Goal: Transaction & Acquisition: Purchase product/service

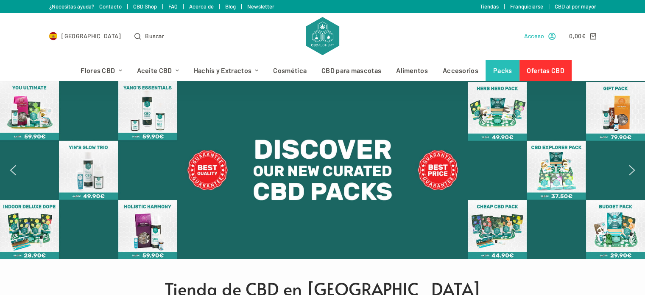
click at [543, 36] on span "Acceso" at bounding box center [534, 36] width 20 height 10
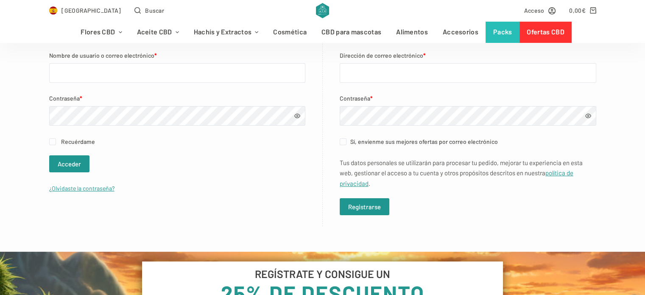
scroll to position [182, 0]
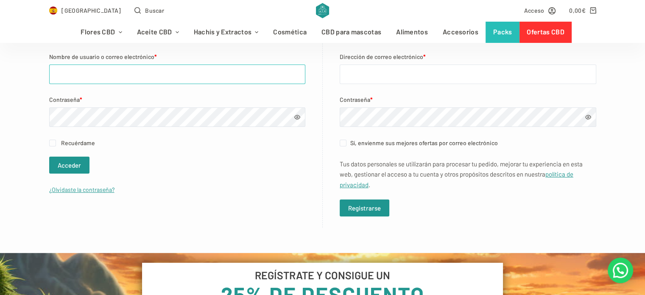
click at [130, 79] on input "Nombre de usuario o correo electrónico *" at bounding box center [177, 74] width 256 height 20
type input "petra.hudoletnjak@gmail.com"
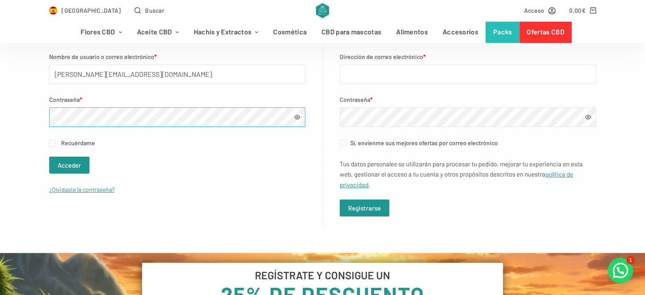
click at [49, 157] on button "Acceder" at bounding box center [69, 165] width 40 height 17
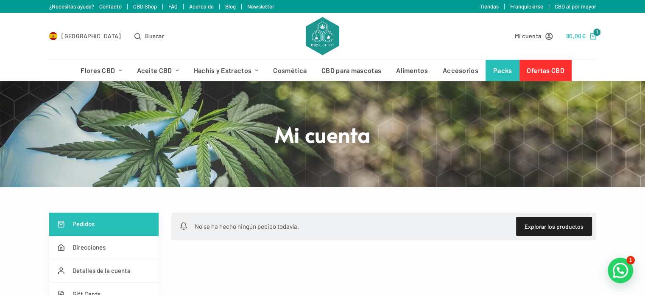
click at [577, 37] on bdi "90,00 €" at bounding box center [576, 35] width 20 height 7
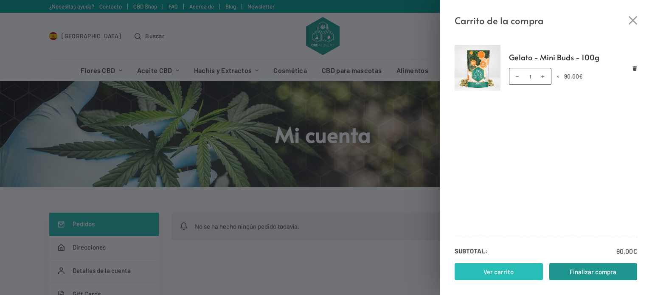
click at [497, 277] on link "Ver carrito" at bounding box center [498, 271] width 88 height 17
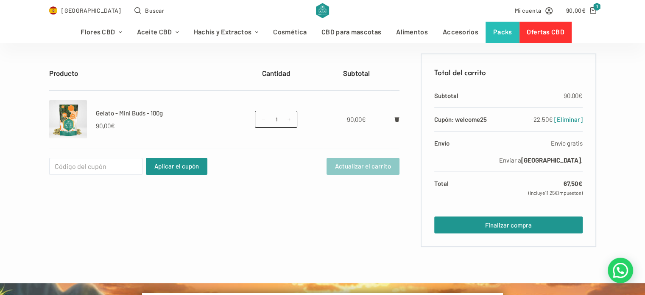
scroll to position [153, 0]
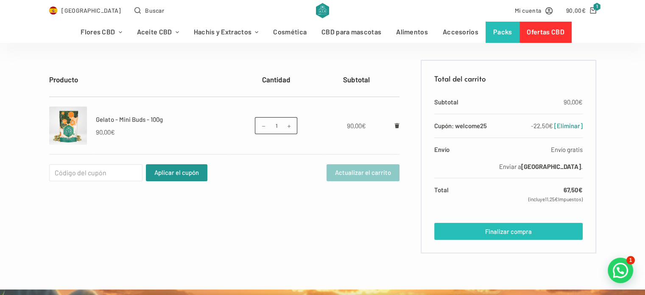
click at [507, 226] on link "Finalizar compra" at bounding box center [508, 231] width 148 height 17
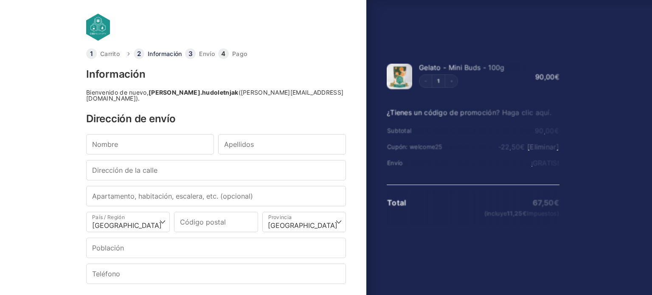
select select "B"
